Goal: Task Accomplishment & Management: Complete application form

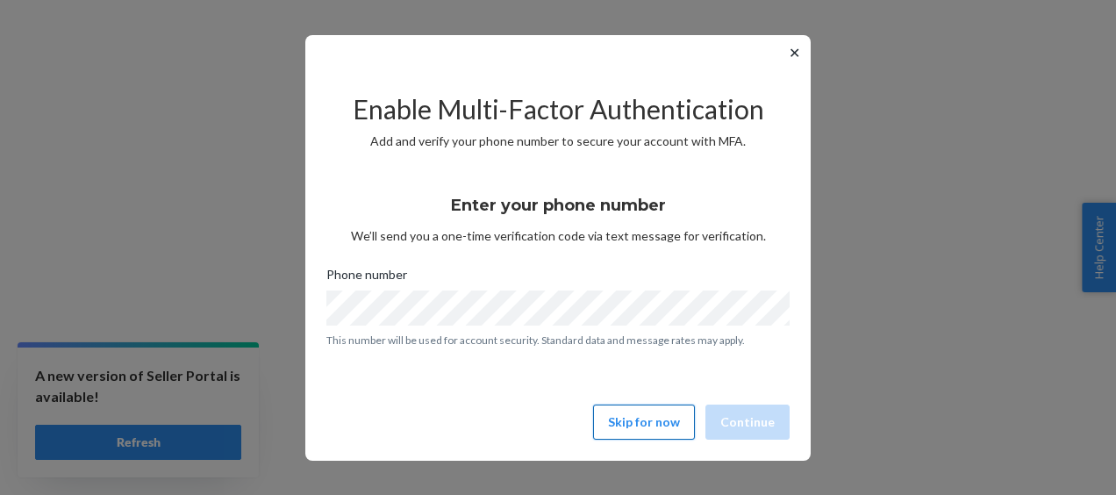
click at [660, 422] on button "Skip for now" at bounding box center [644, 421] width 102 height 35
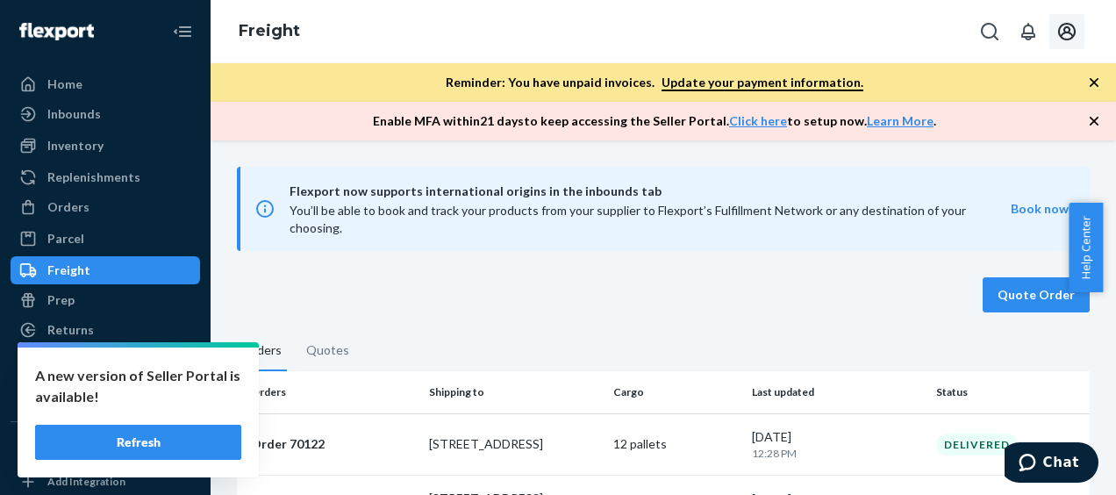
click at [1069, 28] on icon "Open account menu" at bounding box center [1066, 31] width 21 height 21
click at [664, 282] on div "Quote Order" at bounding box center [663, 294] width 852 height 35
click at [196, 442] on button "Refresh" at bounding box center [138, 441] width 206 height 35
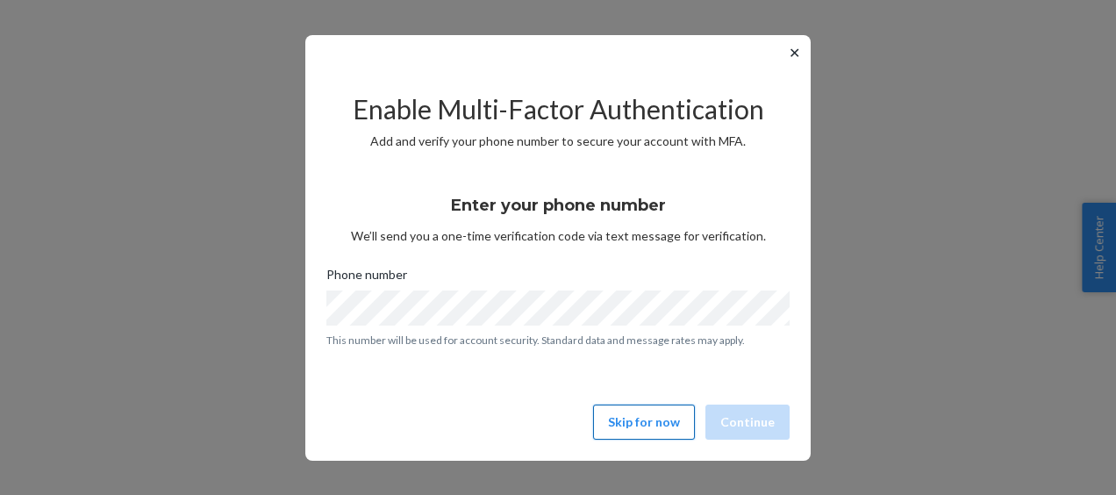
click at [658, 425] on button "Skip for now" at bounding box center [644, 421] width 102 height 35
click at [673, 429] on button "Skip for now" at bounding box center [644, 421] width 102 height 35
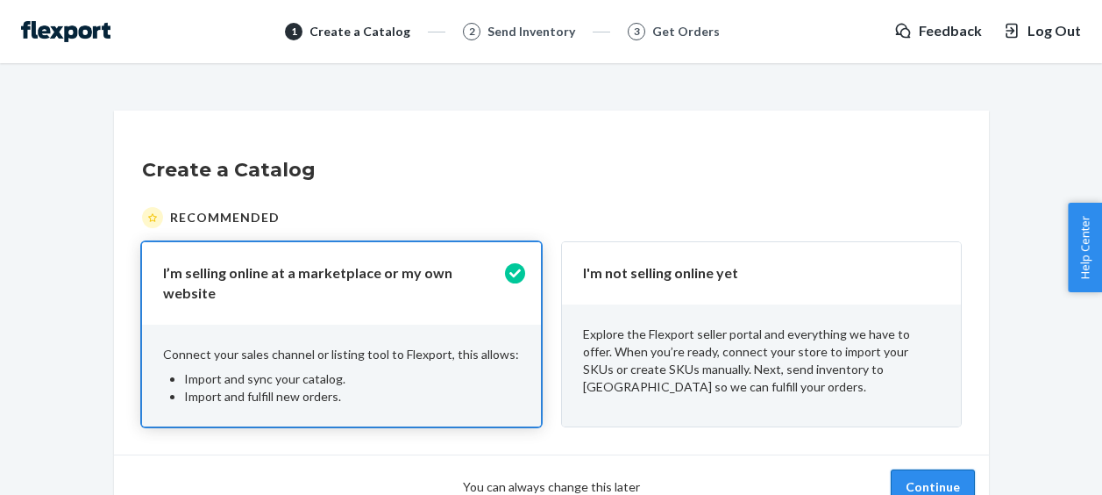
click at [925, 471] on button "Continue" at bounding box center [933, 486] width 84 height 35
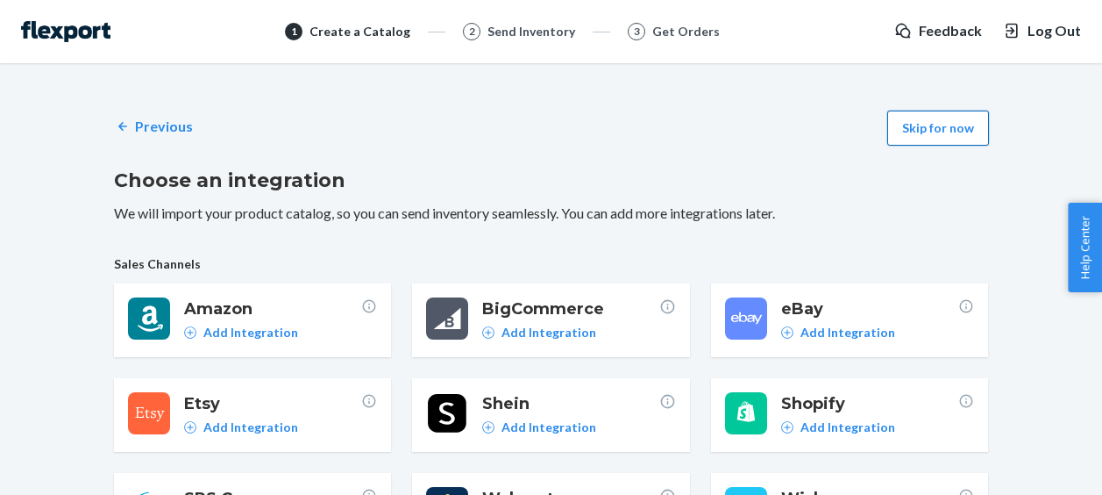
click at [931, 123] on button "Skip for now" at bounding box center [939, 128] width 102 height 35
